Goal: Task Accomplishment & Management: Complete application form

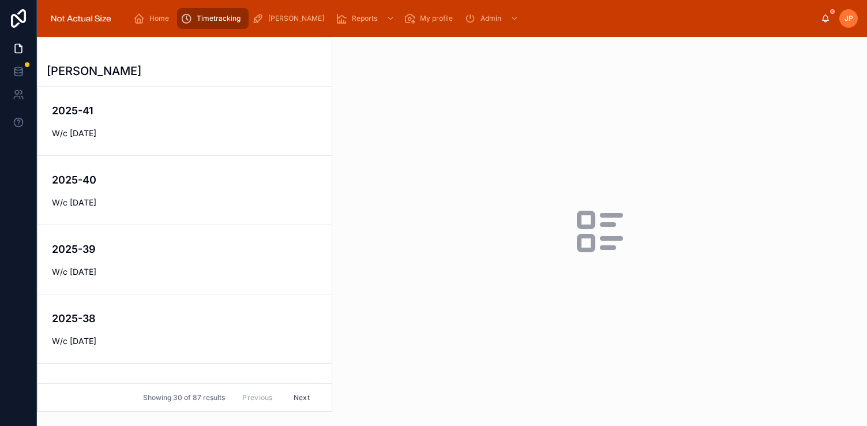
click at [175, 125] on div "2025-41 W/c [DATE]" at bounding box center [185, 121] width 266 height 36
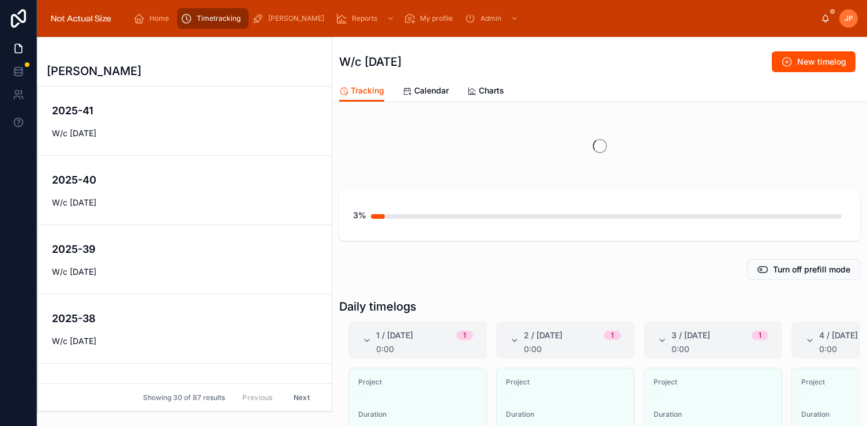
click at [228, 130] on span "W/c [DATE]" at bounding box center [185, 134] width 266 height 12
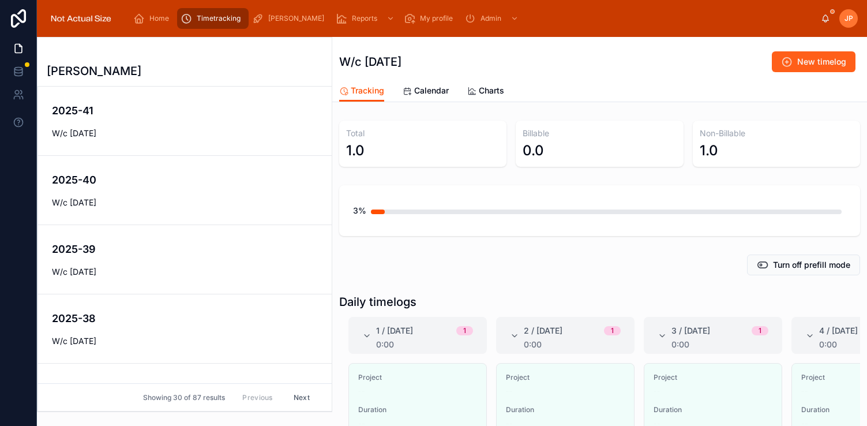
click at [776, 61] on button "New timelog" at bounding box center [814, 61] width 84 height 21
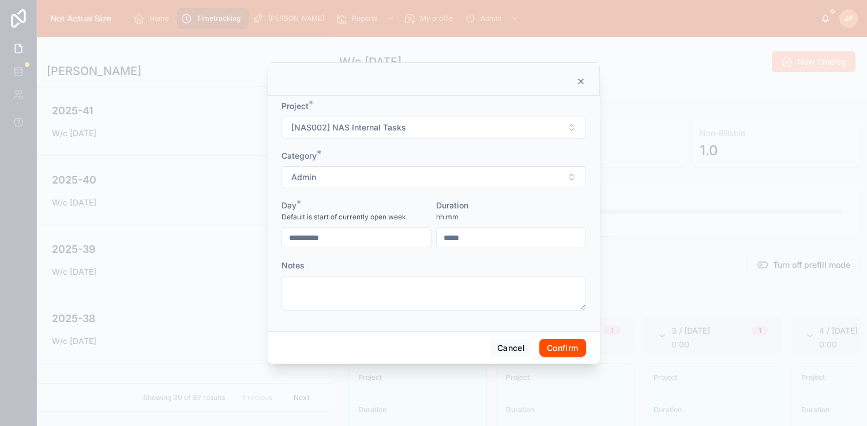
click at [461, 149] on form "**********" at bounding box center [434, 211] width 305 height 222
click at [463, 136] on button "[NAS002] NAS Internal Tasks" at bounding box center [434, 128] width 305 height 22
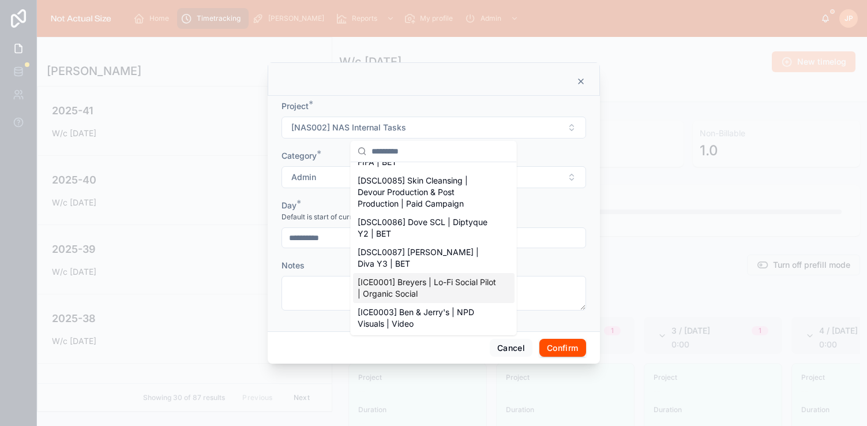
scroll to position [995, 0]
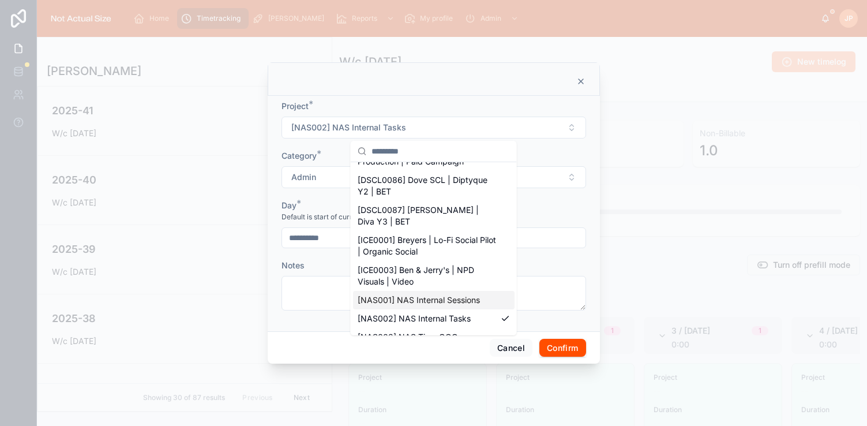
click at [455, 294] on span "[NAS001] NAS Internal Sessions" at bounding box center [419, 300] width 122 height 12
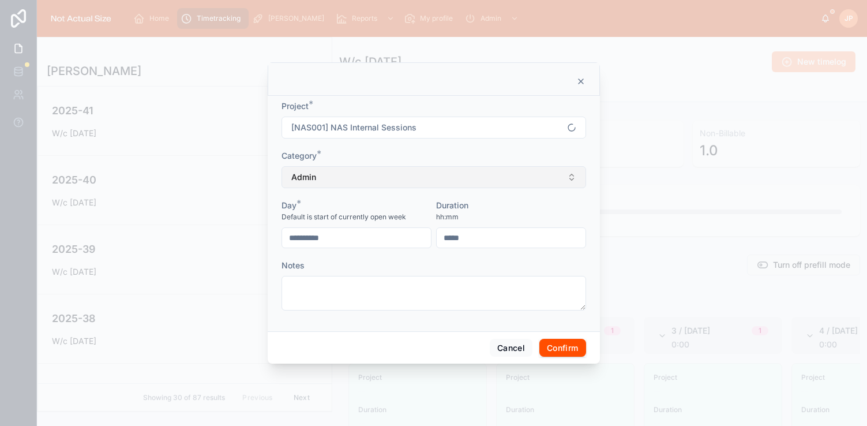
click at [368, 184] on button "Admin" at bounding box center [434, 177] width 305 height 22
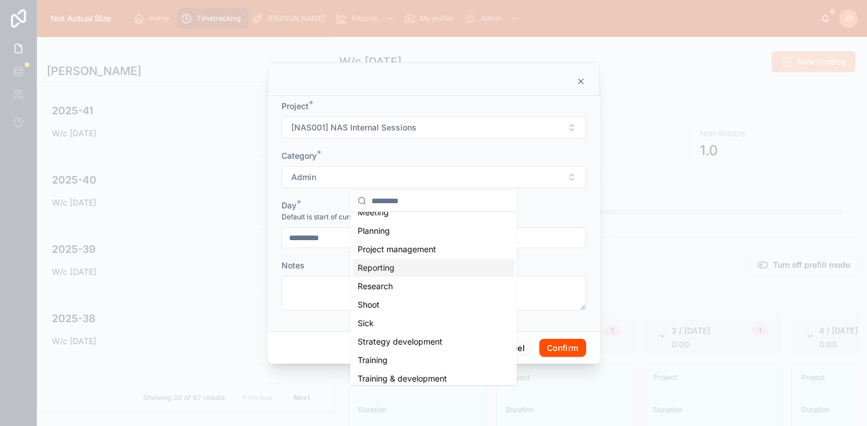
scroll to position [250, 0]
click at [420, 238] on div "Planning" at bounding box center [434, 231] width 162 height 18
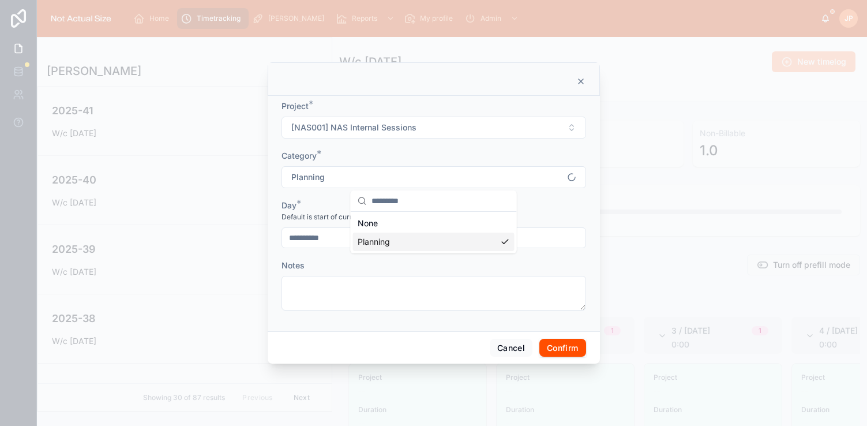
scroll to position [0, 0]
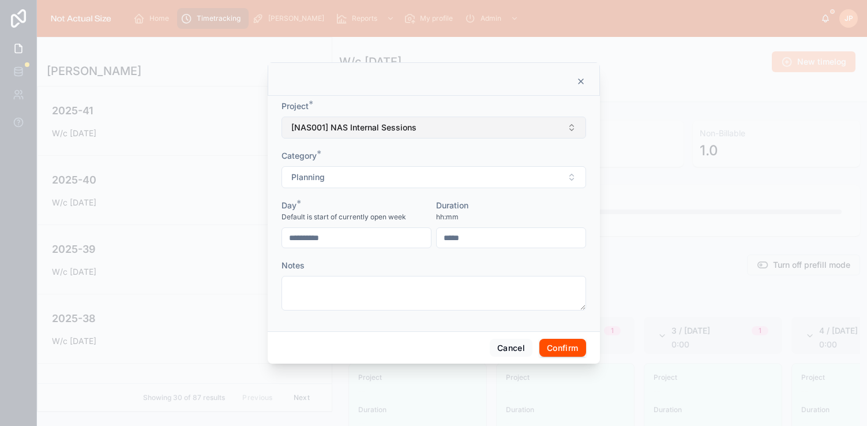
click at [443, 124] on button "[NAS001] NAS Internal Sessions" at bounding box center [434, 128] width 305 height 22
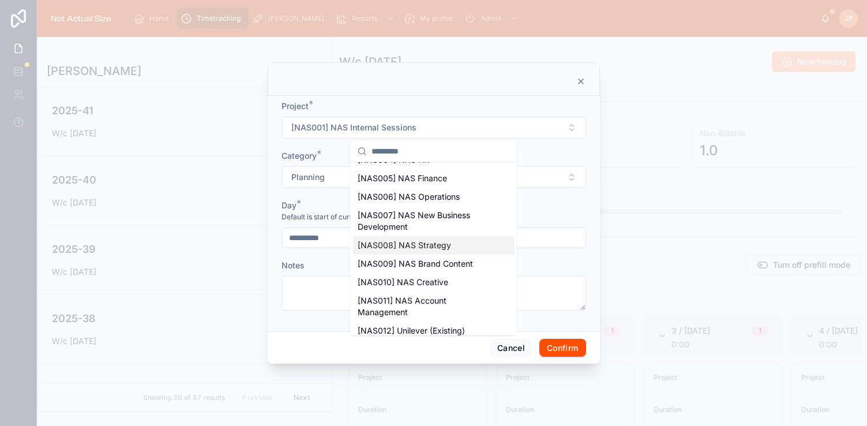
scroll to position [1178, 0]
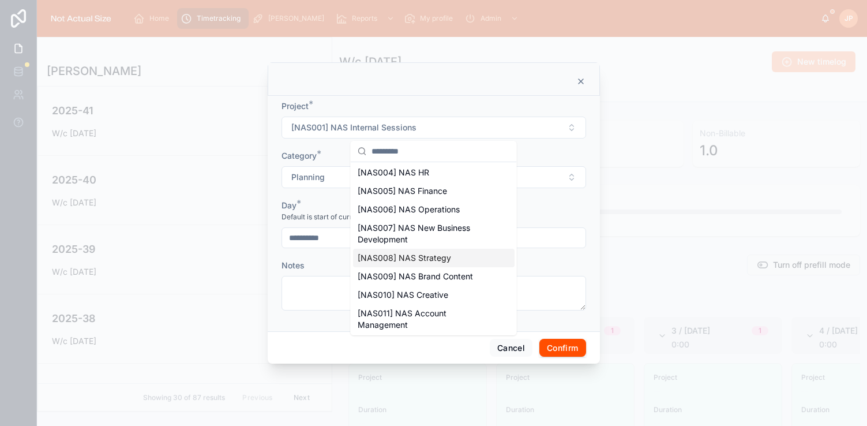
click at [457, 249] on div "[NAS008] NAS Strategy" at bounding box center [434, 258] width 162 height 18
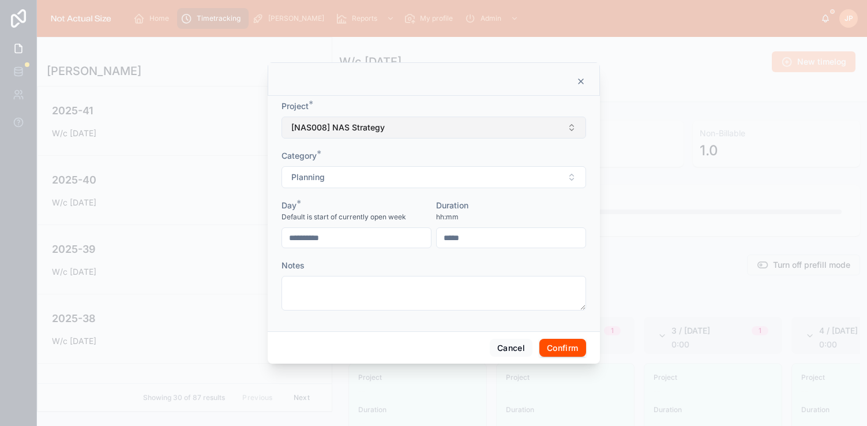
click at [380, 128] on span "[NAS008] NAS Strategy" at bounding box center [337, 128] width 93 height 12
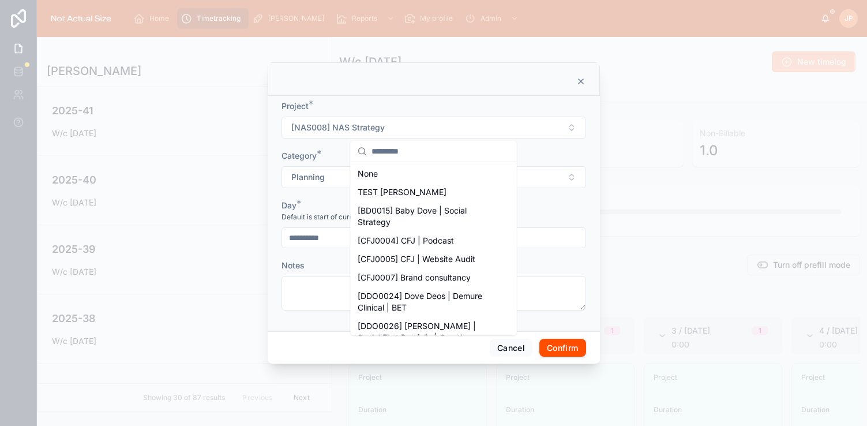
click at [405, 101] on div "Project *" at bounding box center [434, 106] width 305 height 12
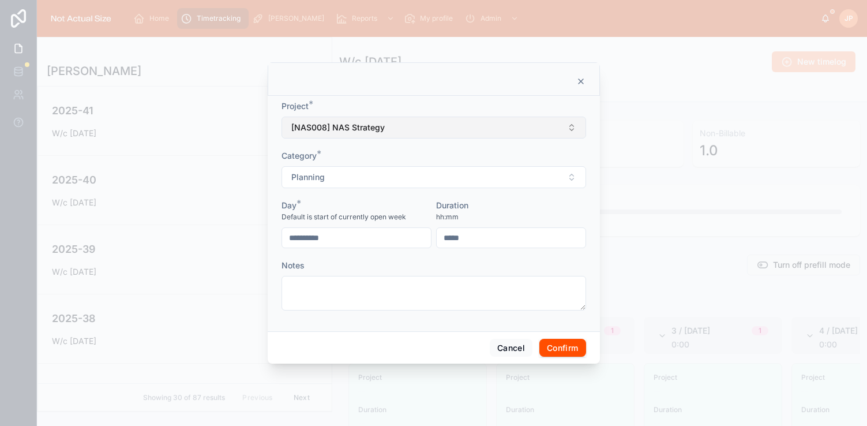
click at [401, 121] on button "[NAS008] NAS Strategy" at bounding box center [434, 128] width 305 height 22
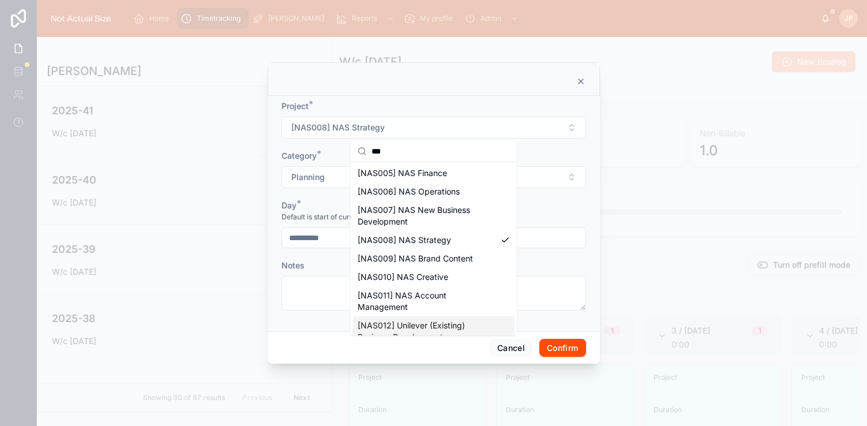
scroll to position [111, 0]
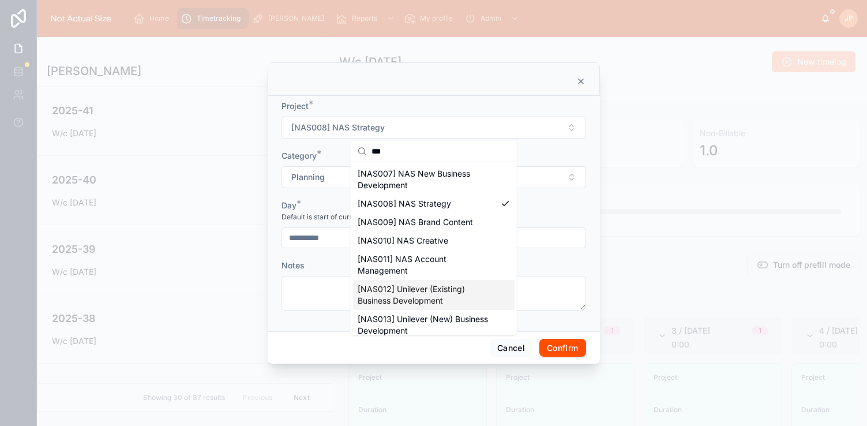
type input "***"
click at [468, 203] on div "[NAS008] NAS Strategy" at bounding box center [434, 203] width 162 height 18
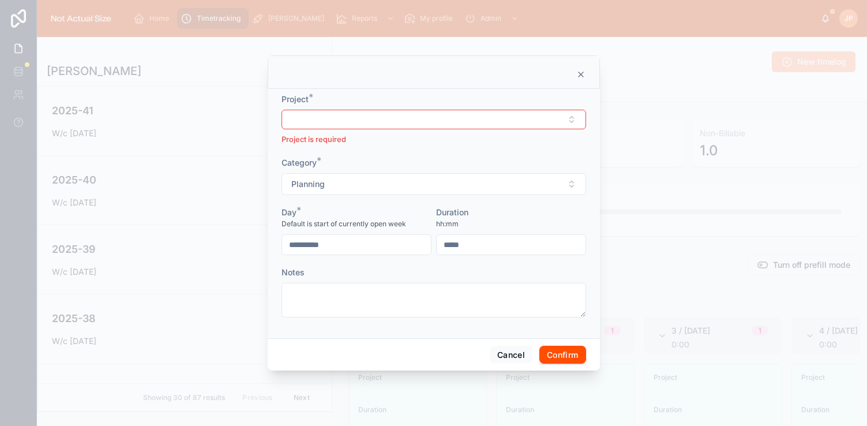
click at [402, 108] on div "Project * Project is required" at bounding box center [434, 119] width 305 height 52
click at [409, 123] on button "Select Button" at bounding box center [434, 120] width 305 height 20
type input "******"
click at [426, 173] on div "[NAS008] NAS Strategy" at bounding box center [434, 164] width 162 height 18
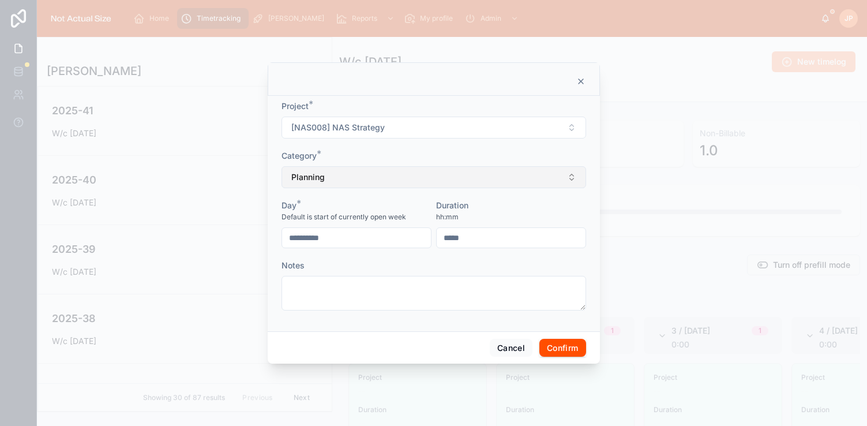
click at [428, 178] on button "Planning" at bounding box center [434, 177] width 305 height 22
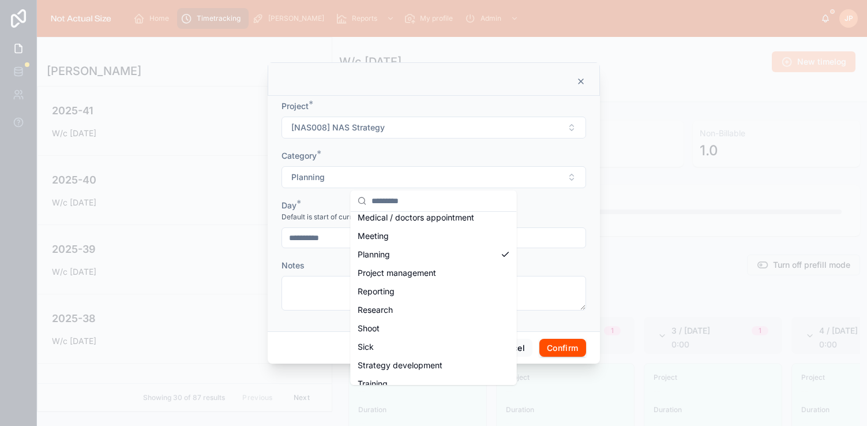
scroll to position [256, 0]
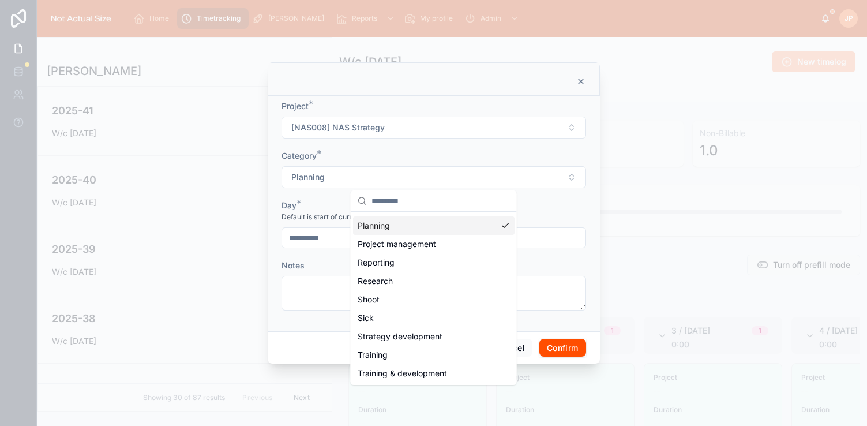
click at [455, 221] on div "Planning" at bounding box center [434, 225] width 162 height 18
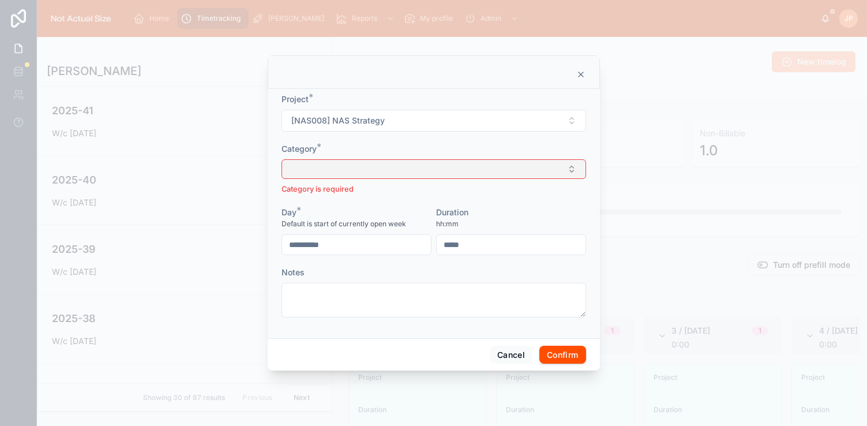
click at [447, 170] on button "Select Button" at bounding box center [434, 169] width 305 height 20
type input "****"
click at [405, 205] on div "Planning" at bounding box center [434, 214] width 162 height 18
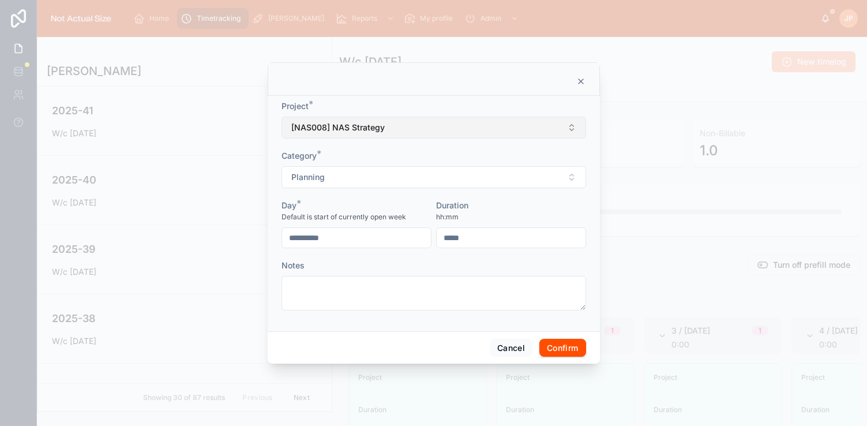
click at [379, 122] on span "[NAS008] NAS Strategy" at bounding box center [337, 128] width 93 height 12
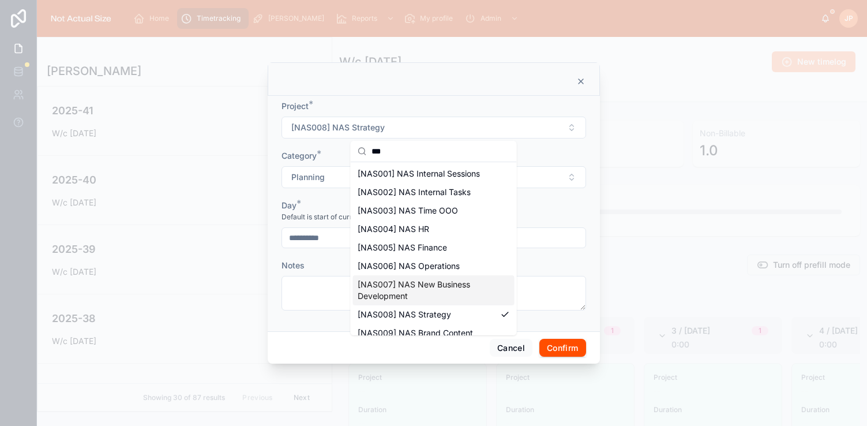
type input "***"
click at [470, 290] on span "[NAS007] NAS New Business Development" at bounding box center [427, 290] width 138 height 23
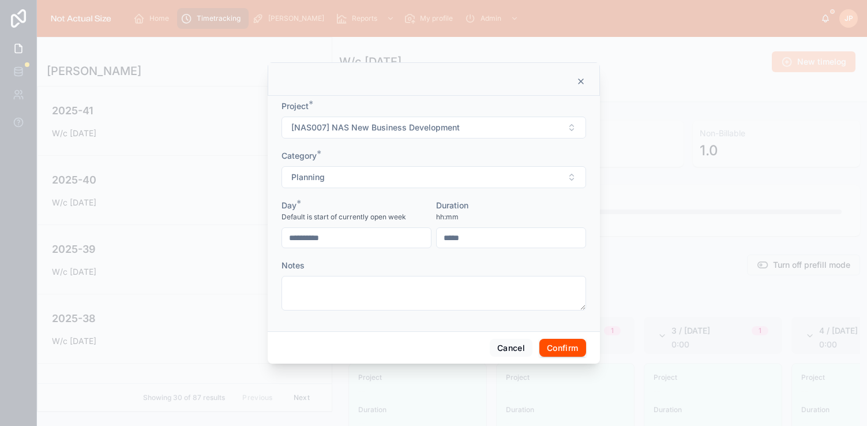
drag, startPoint x: 428, startPoint y: 183, endPoint x: 436, endPoint y: 188, distance: 8.8
click at [428, 183] on button "Planning" at bounding box center [434, 177] width 305 height 22
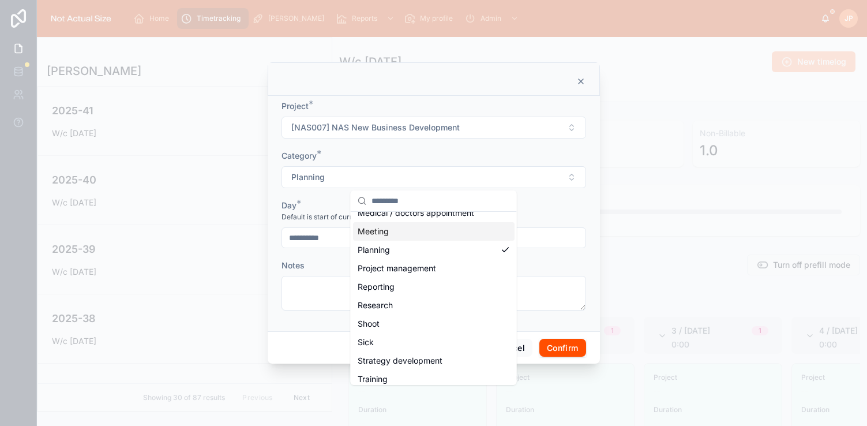
scroll to position [256, 0]
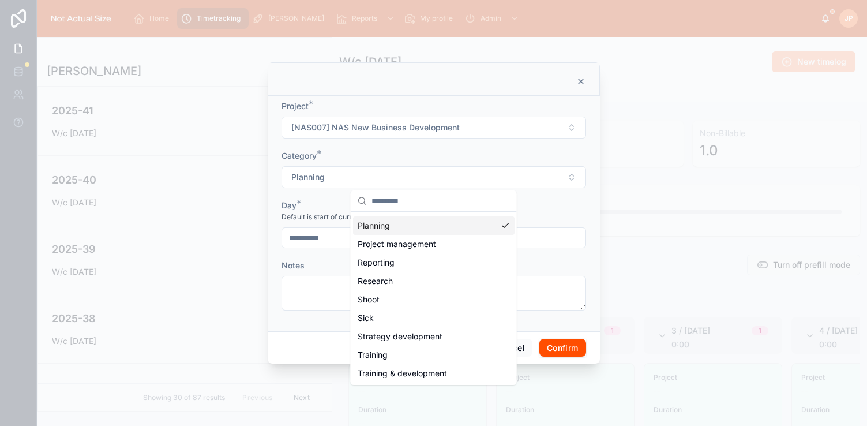
click at [432, 104] on div "Project *" at bounding box center [434, 106] width 305 height 12
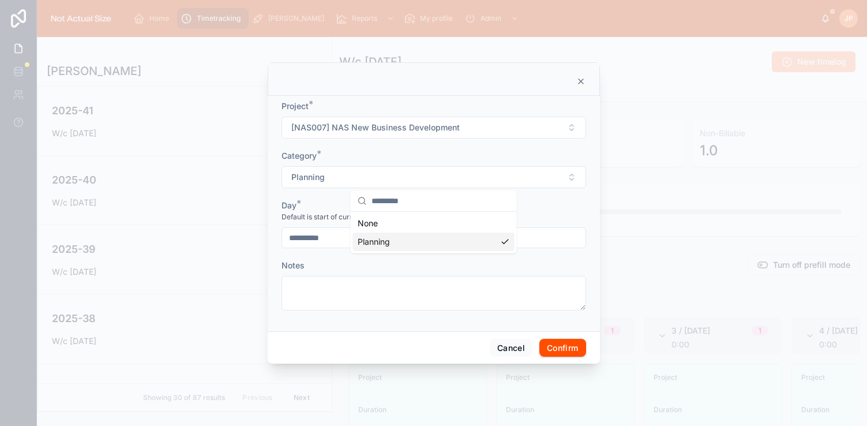
scroll to position [0, 0]
click at [585, 83] on icon at bounding box center [580, 81] width 9 height 9
